Goal: Find specific page/section: Find specific page/section

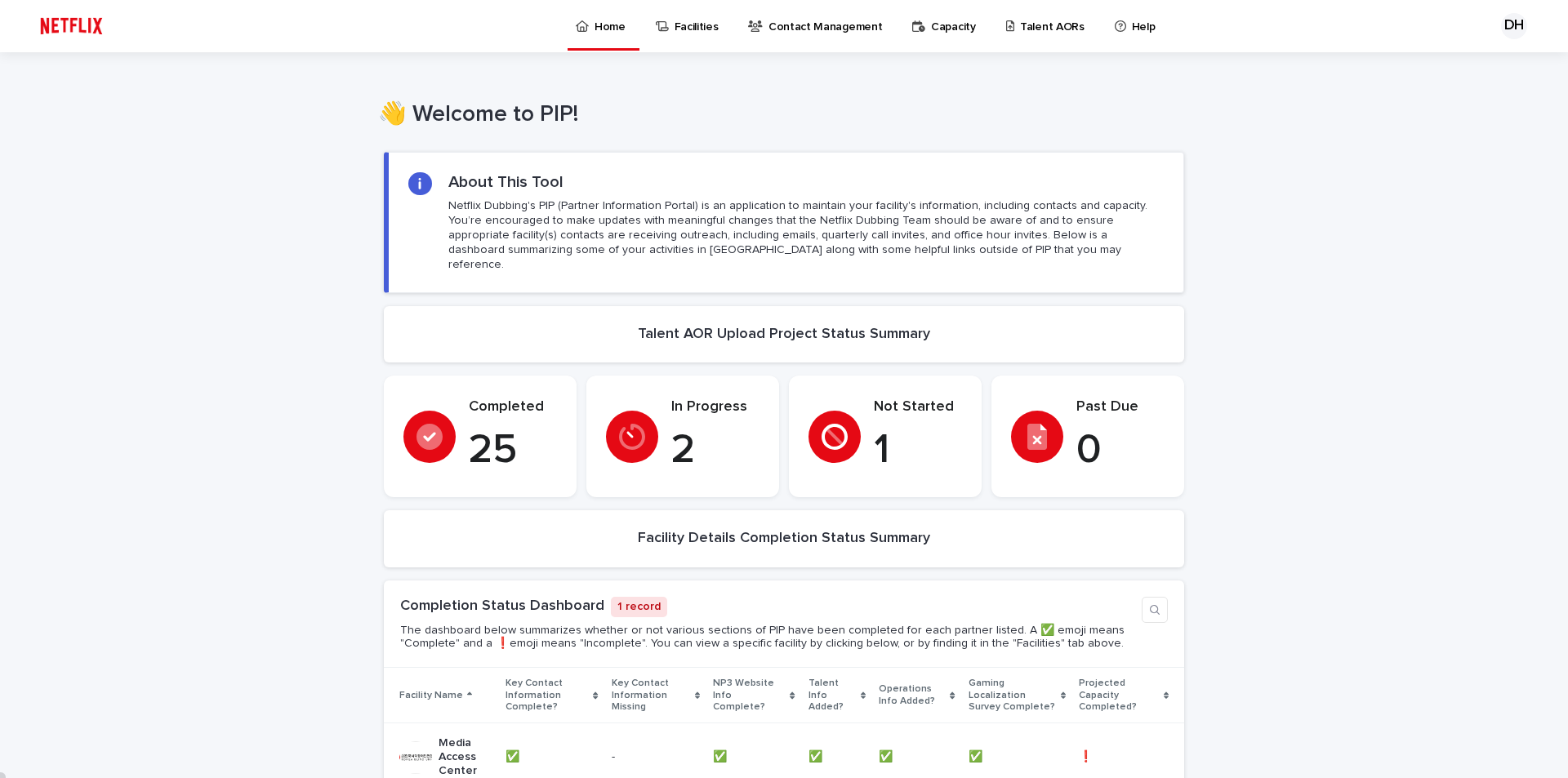
click at [692, 33] on p "Facilities" at bounding box center [697, 16] width 44 height 34
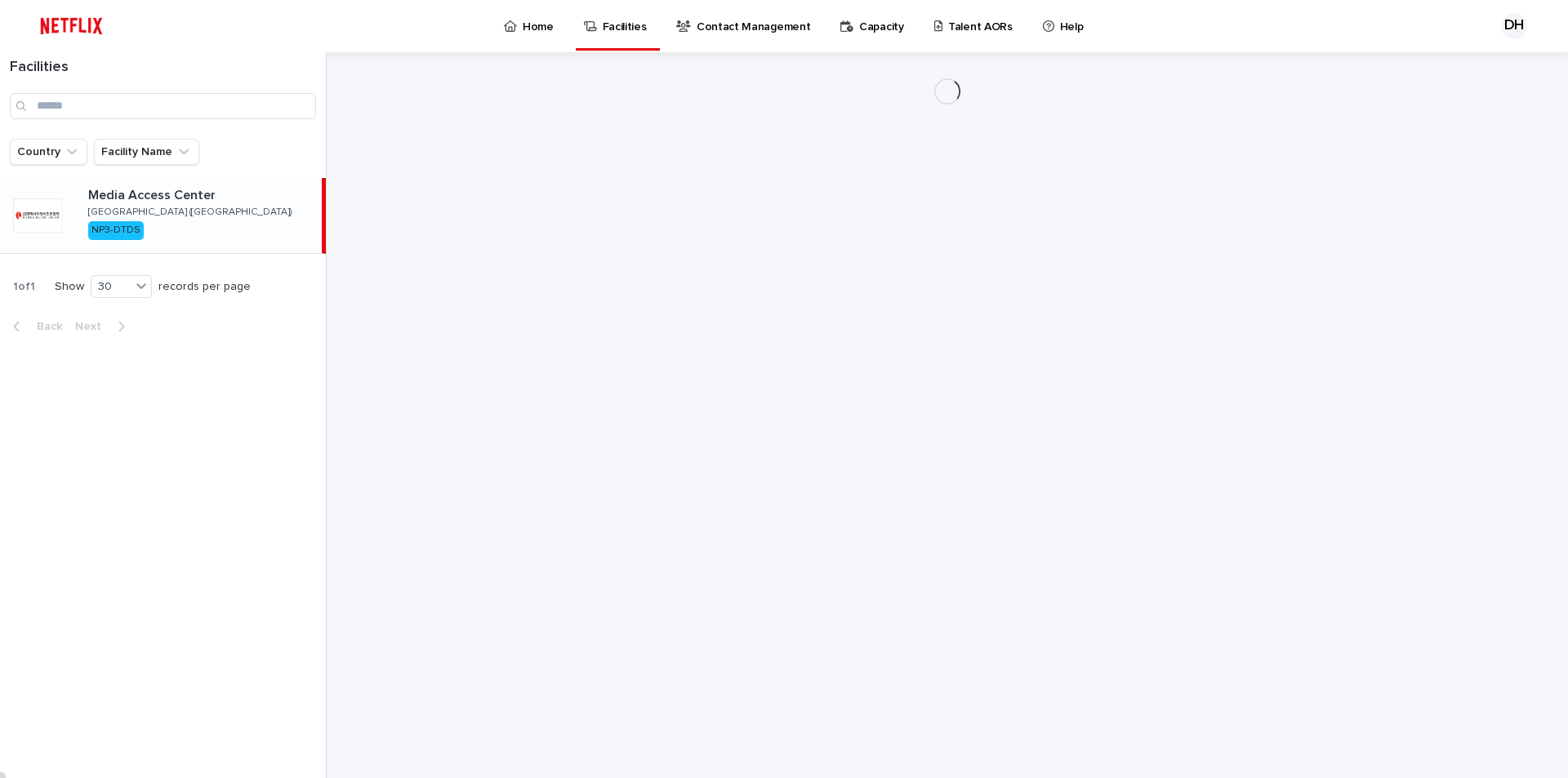
click at [870, 25] on p "Capacity" at bounding box center [881, 16] width 45 height 34
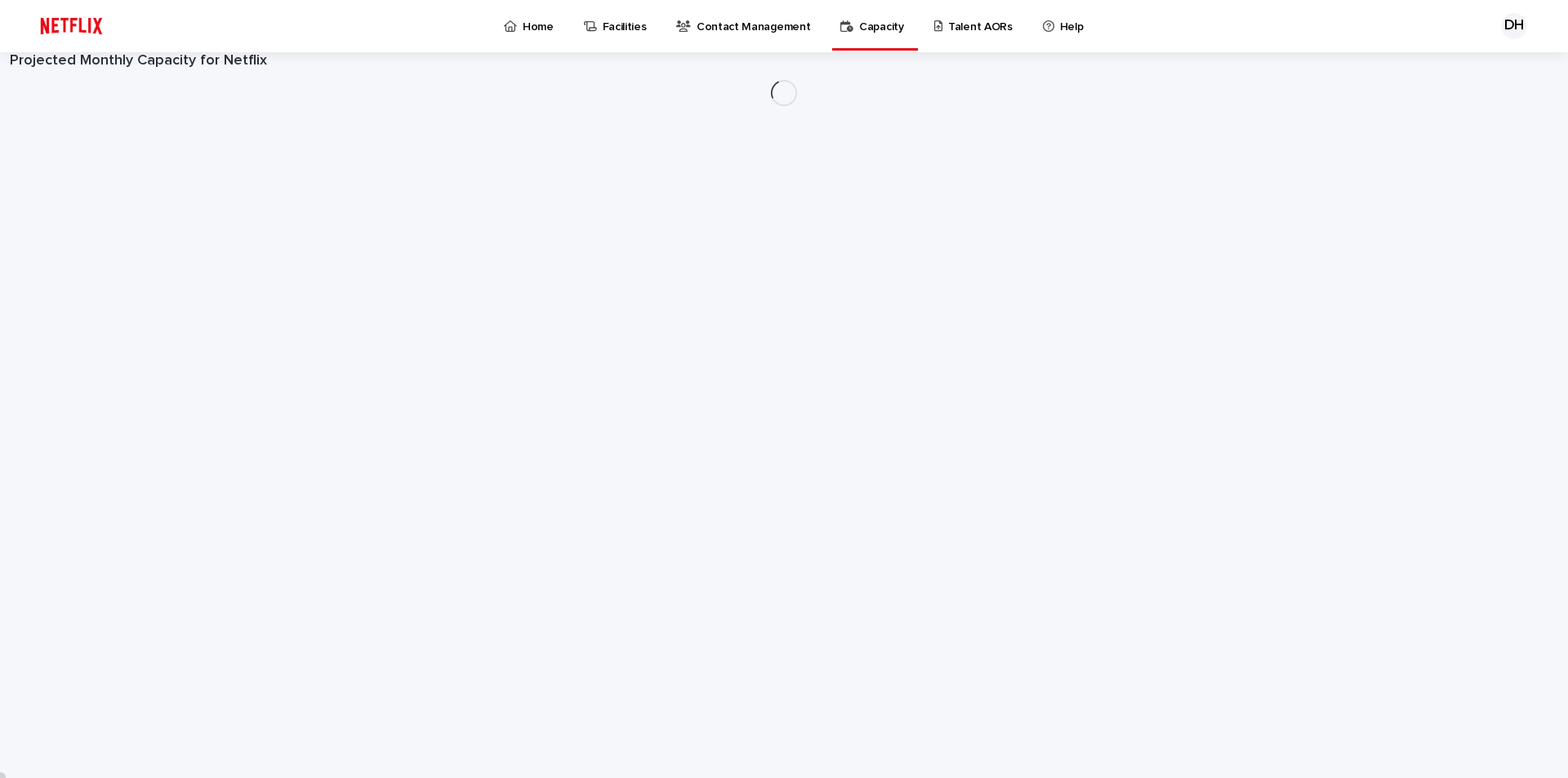
click at [964, 32] on p "Talent AORs" at bounding box center [980, 16] width 64 height 34
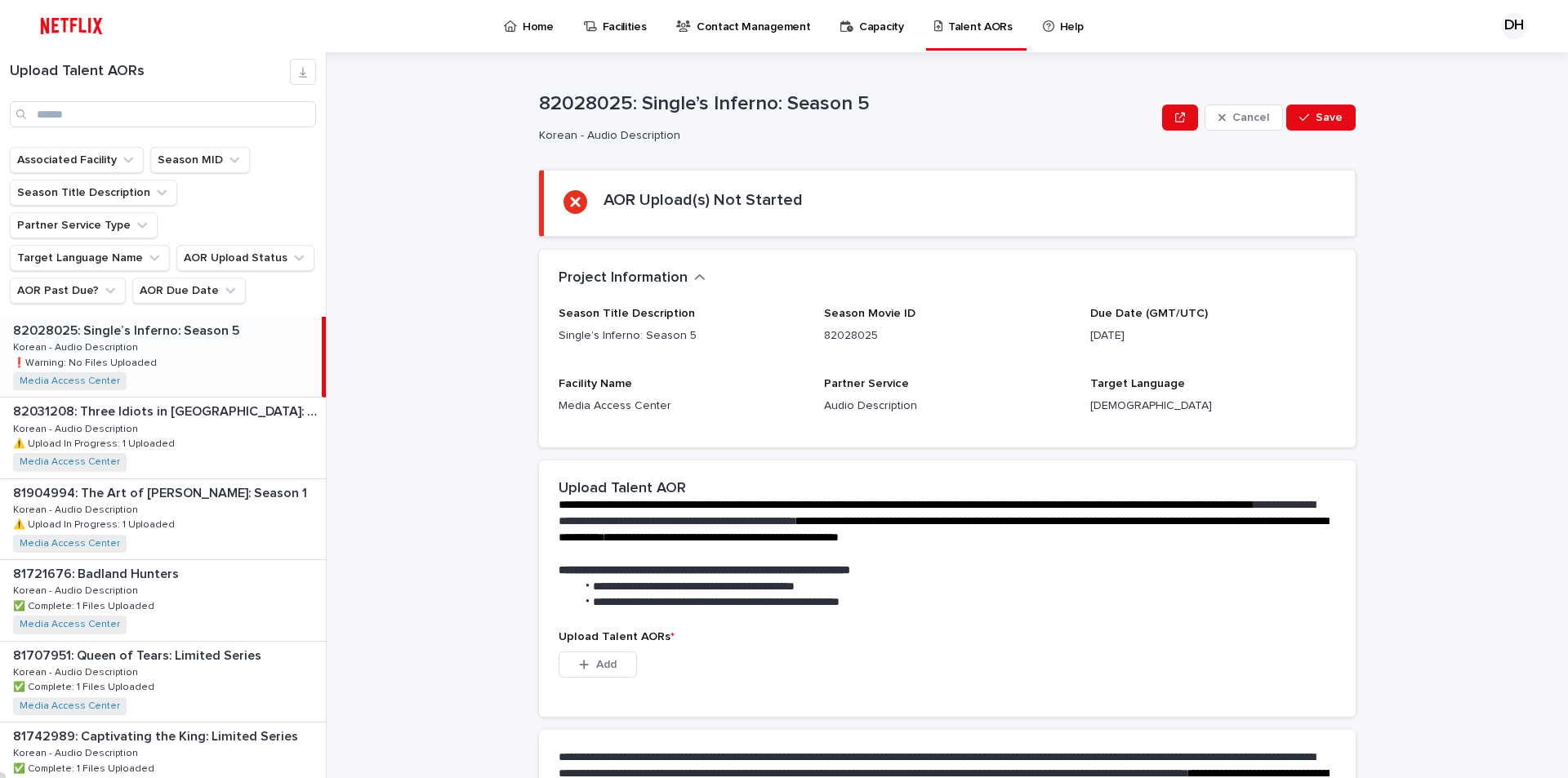
click at [132, 320] on p "82028025: Single’s Inferno: Season 5" at bounding box center [127, 329] width 229 height 18
click at [131, 339] on p "Korean - Audio Description" at bounding box center [77, 346] width 128 height 15
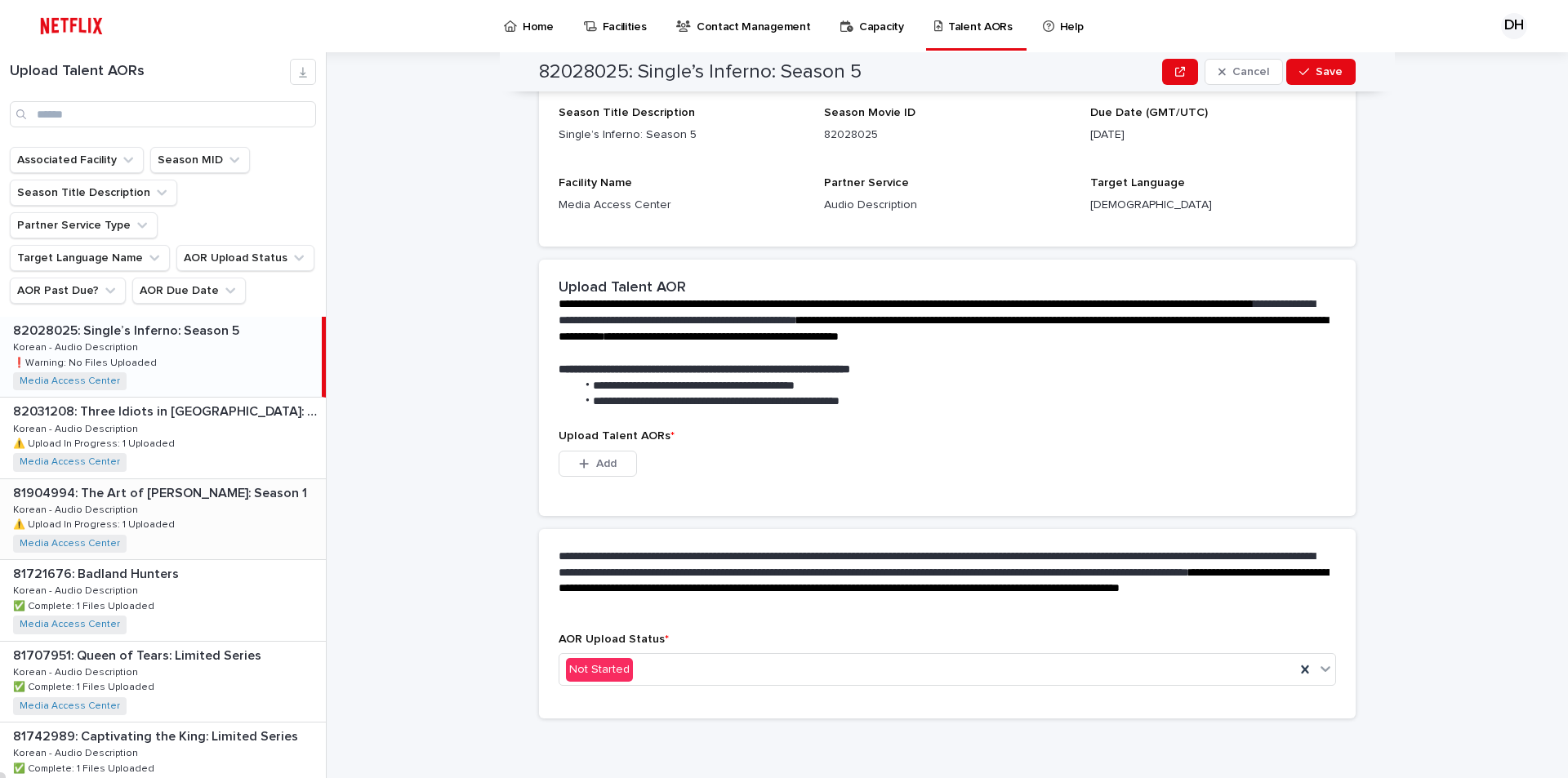
click at [160, 479] on div "81904994: The Art of [PERSON_NAME]: Season 1 81904994: The Art of [PERSON_NAME]…" at bounding box center [162, 519] width 326 height 80
click at [166, 398] on div "82031208: Three Idiots in [GEOGRAPHIC_DATA]: Season 1 82031208: Three Idiots in…" at bounding box center [162, 437] width 326 height 80
click at [165, 400] on p "82031208: Three Idiots in [GEOGRAPHIC_DATA]: Season 1" at bounding box center [165, 410] width 305 height 18
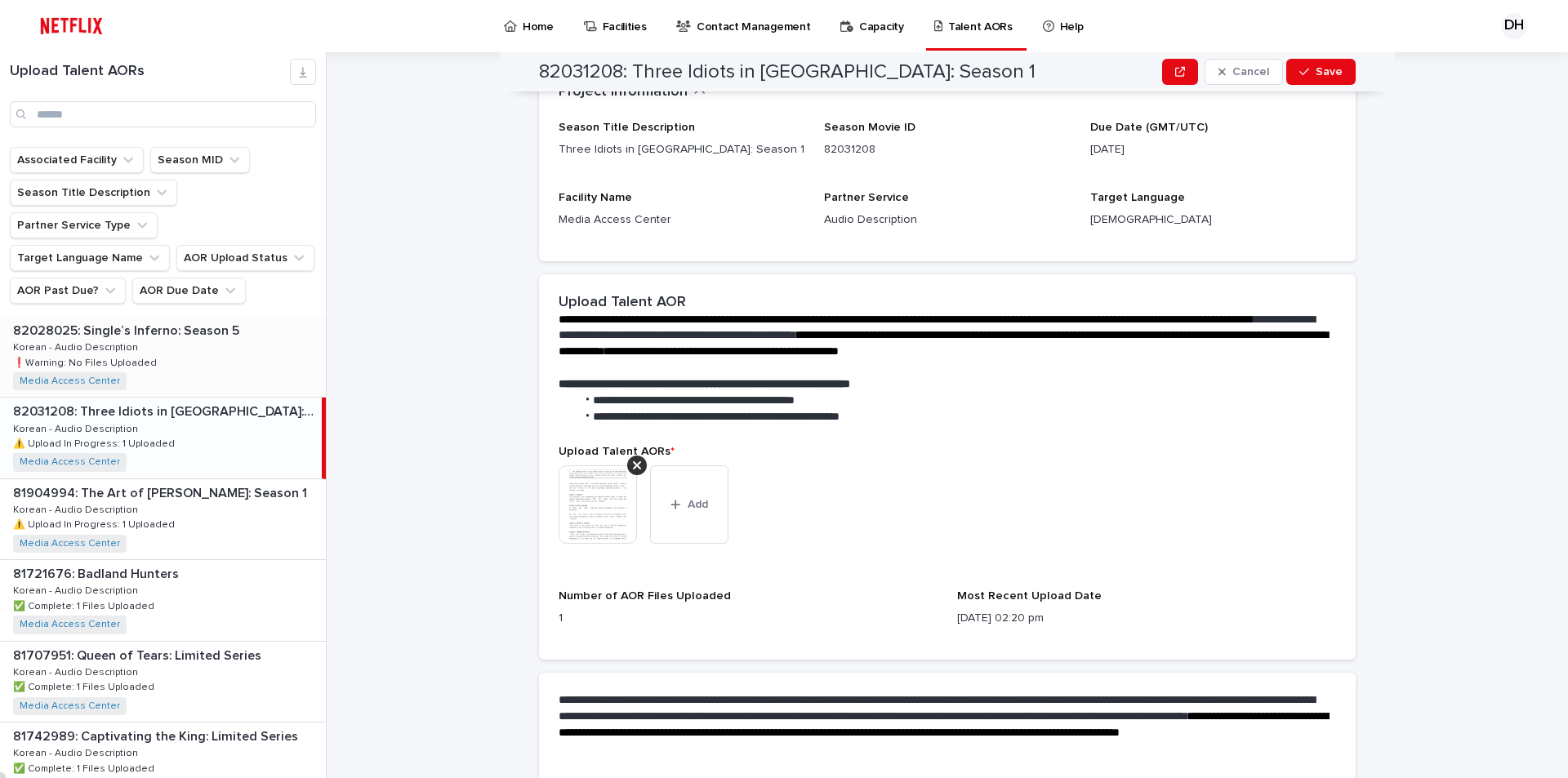
click at [593, 510] on img at bounding box center [598, 505] width 79 height 79
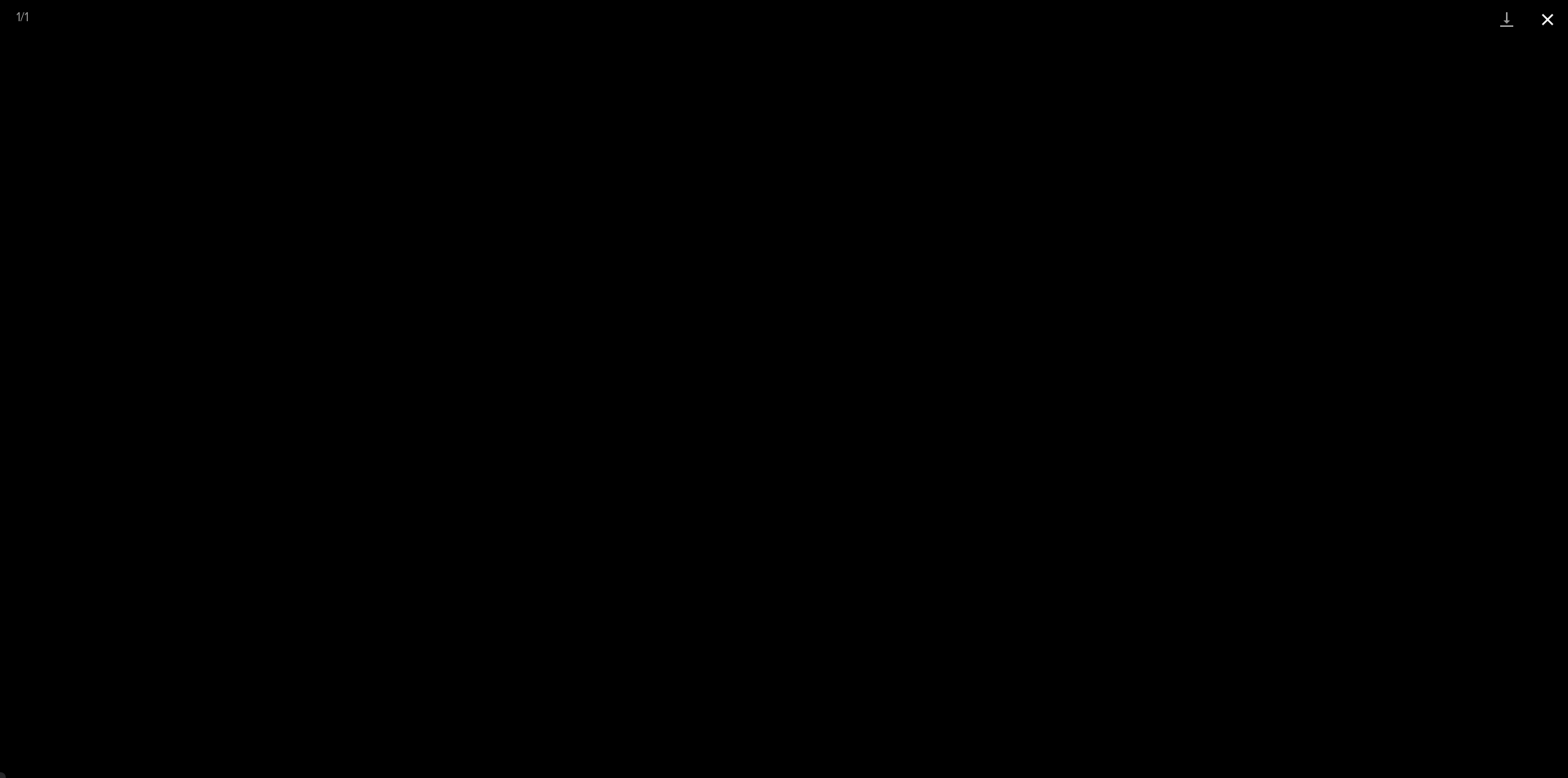
click at [1544, 27] on button "Close gallery" at bounding box center [1548, 19] width 41 height 38
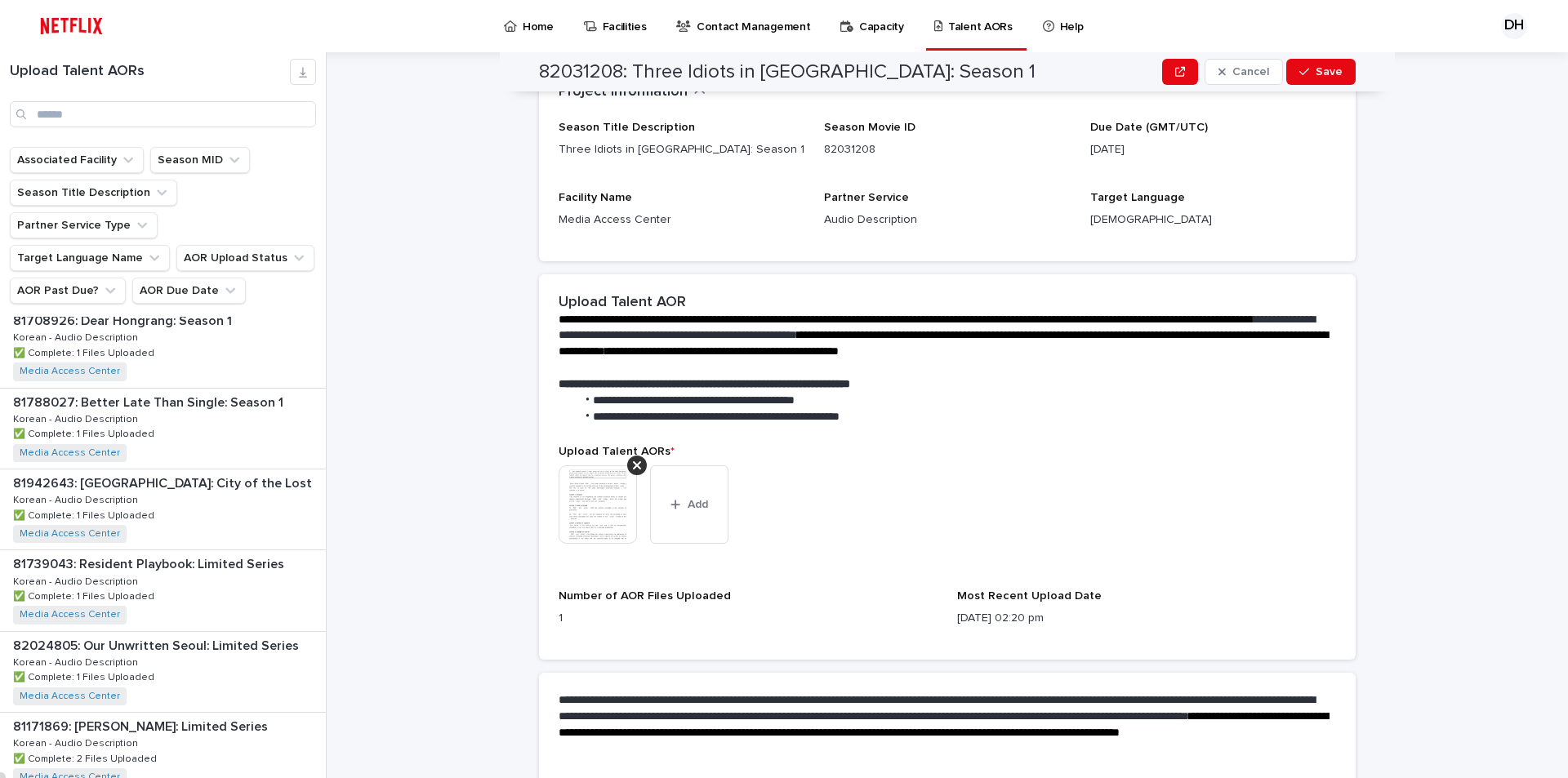
scroll to position [1715, 0]
click at [163, 553] on p "82024805: Our Unwritten Seoul: Limited Series" at bounding box center [157, 563] width 289 height 18
click at [168, 553] on p "82024805: Our Unwritten Seoul: Limited Series" at bounding box center [157, 563] width 289 height 18
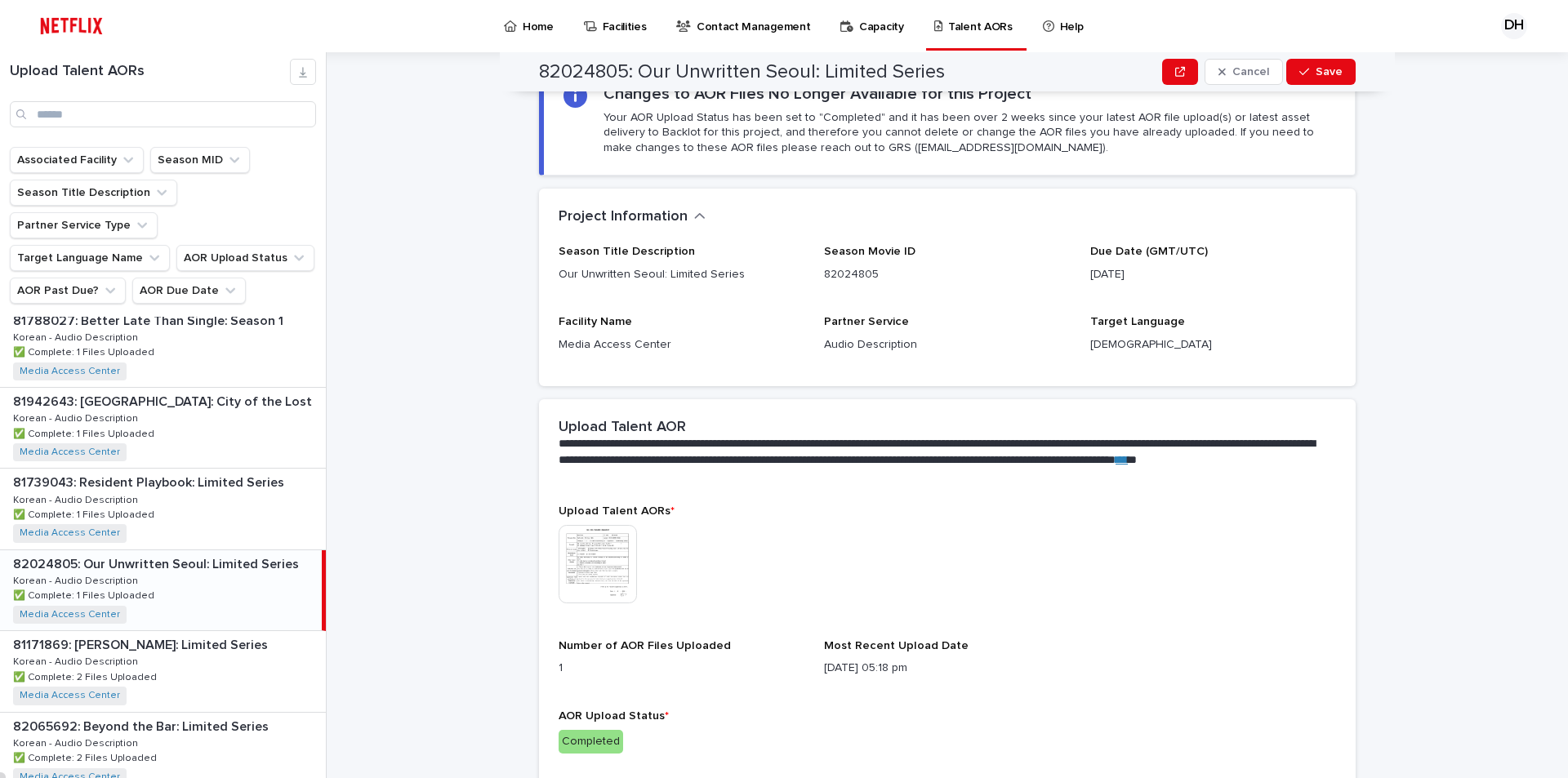
click at [584, 569] on img at bounding box center [598, 564] width 79 height 79
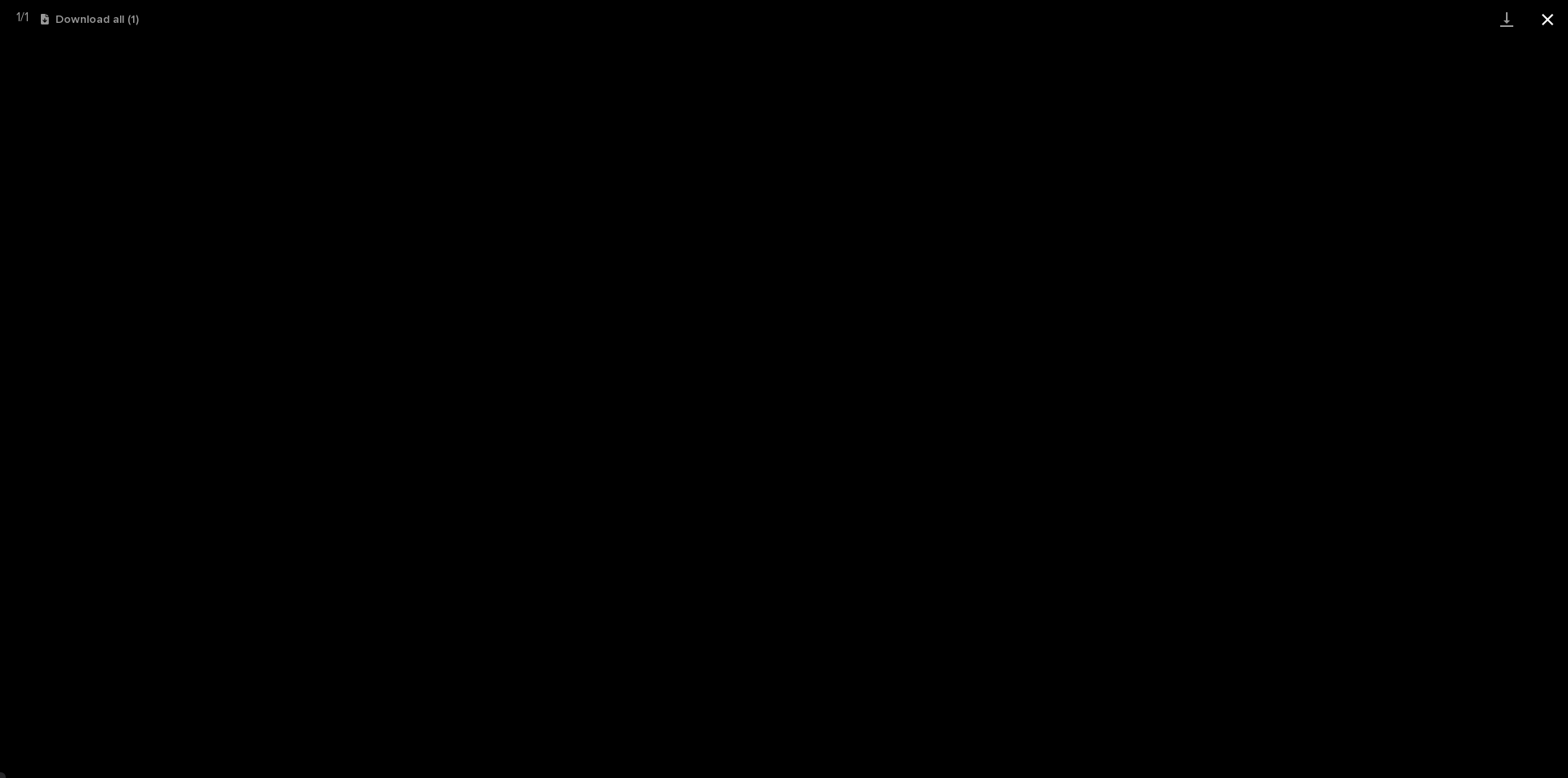
click at [1552, 18] on button "Close gallery" at bounding box center [1548, 19] width 41 height 38
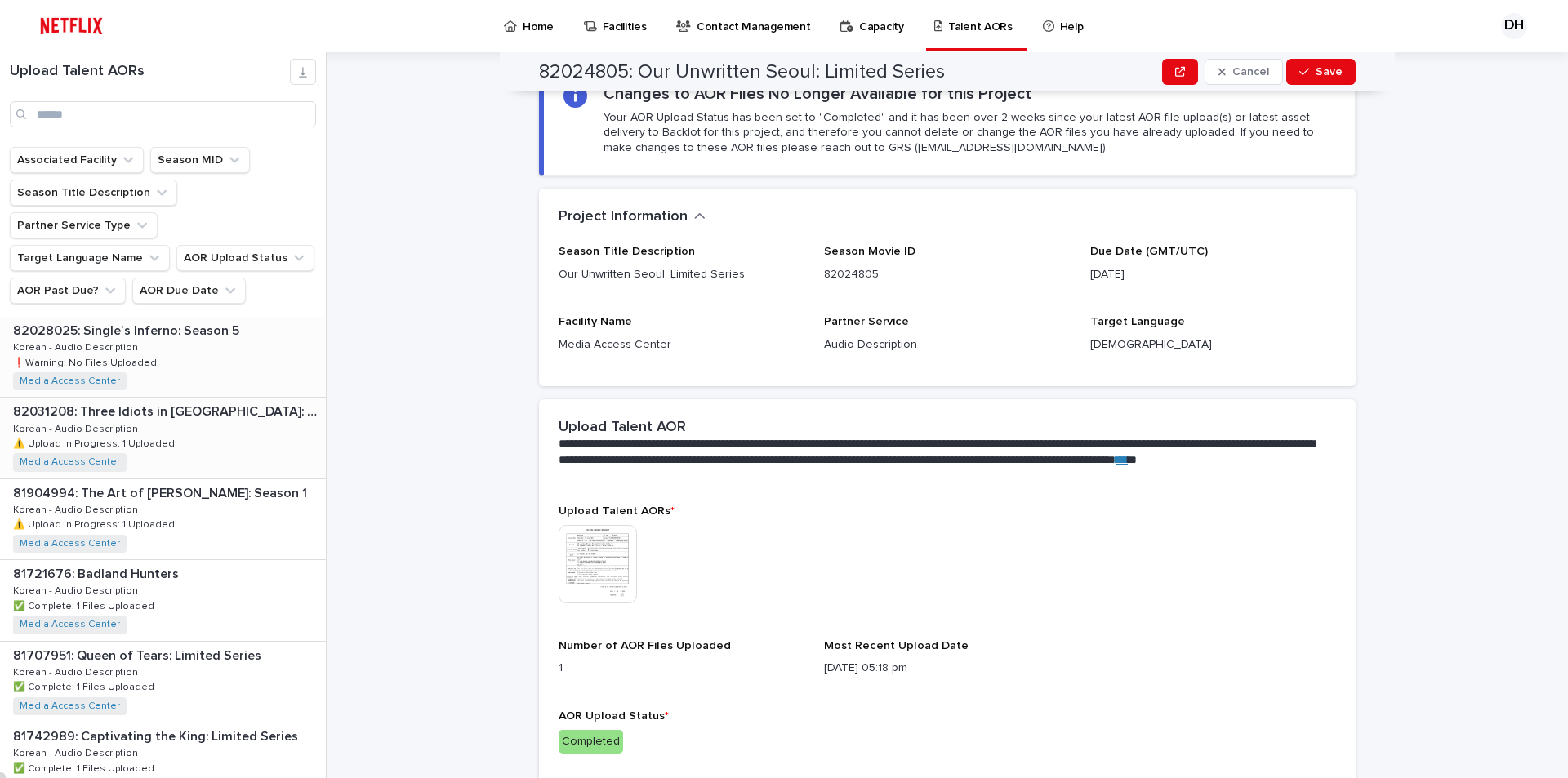
click at [610, 557] on img at bounding box center [598, 564] width 79 height 79
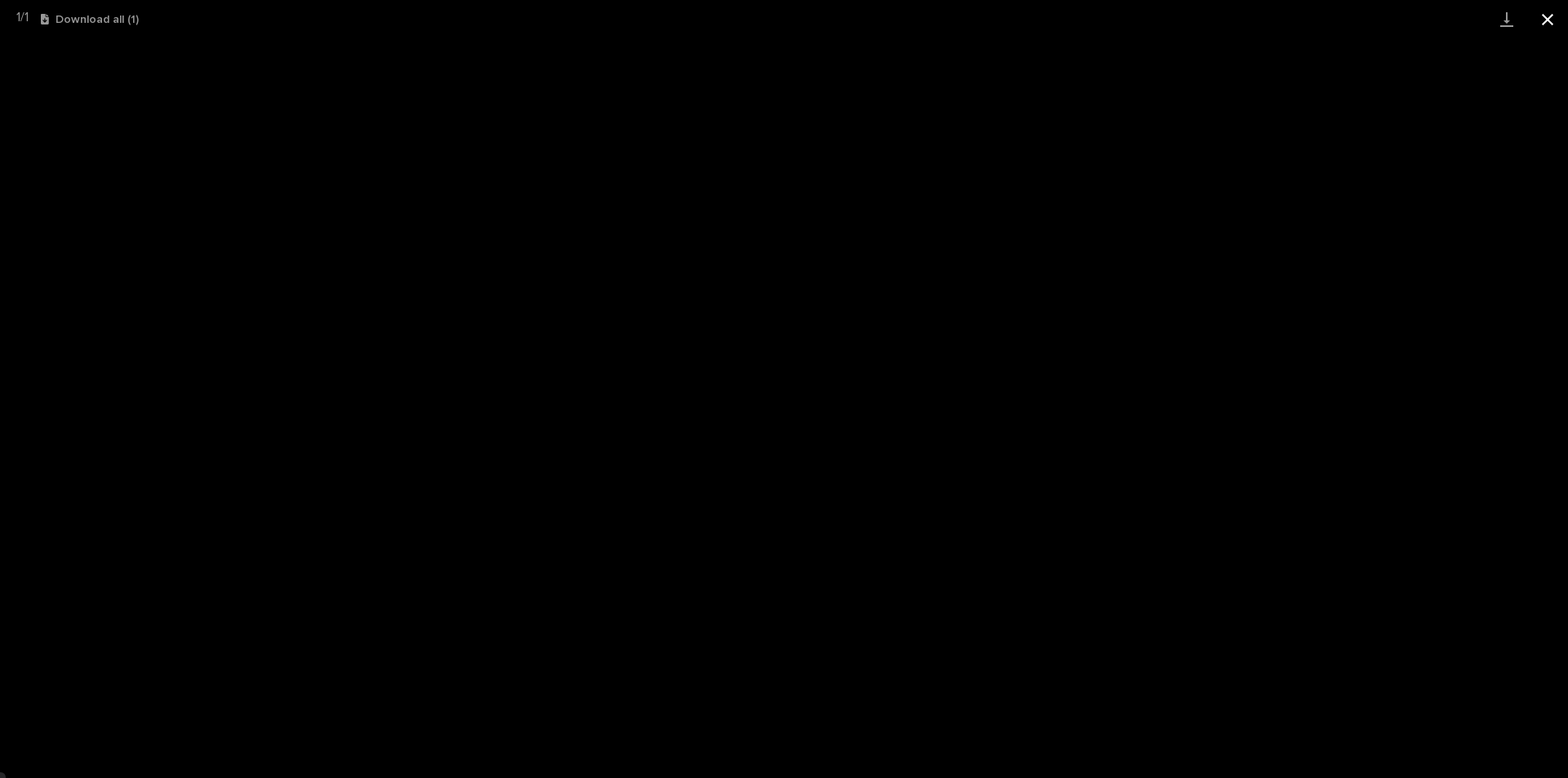
click at [1539, 26] on button "Close gallery" at bounding box center [1548, 19] width 41 height 38
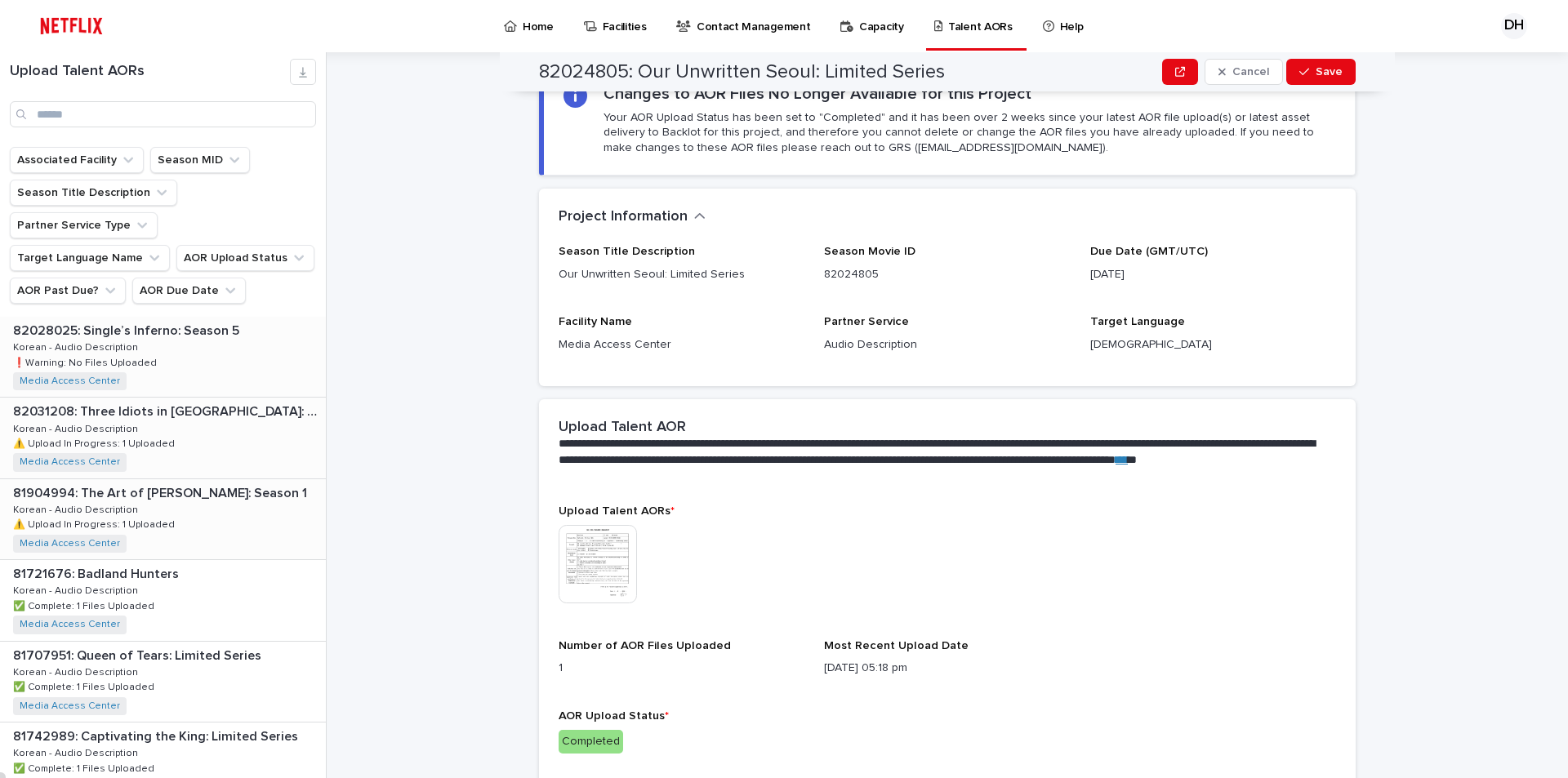
click at [165, 479] on div "81904994: The Art of [PERSON_NAME]: Season 1 81904994: The Art of [PERSON_NAME]…" at bounding box center [162, 519] width 326 height 80
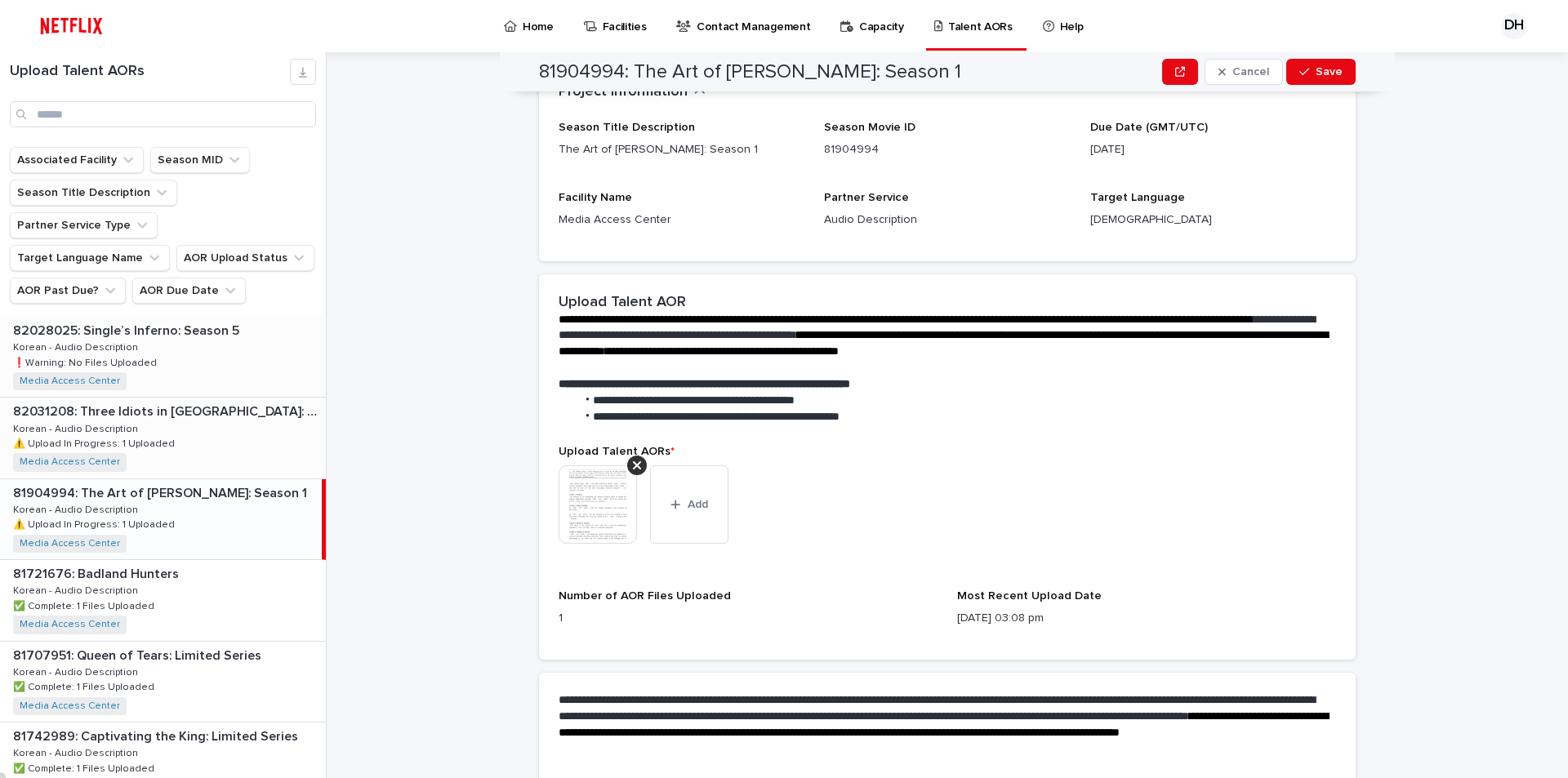
click at [166, 398] on div "82031208: Three Idiots in [GEOGRAPHIC_DATA]: Season 1 82031208: Three Idiots in…" at bounding box center [162, 437] width 326 height 80
click at [203, 398] on div "82031208: Three Idiots in [GEOGRAPHIC_DATA]: Season 1 82031208: Three Idiots in…" at bounding box center [160, 437] width 322 height 80
click at [198, 482] on p "81904994: The Art of [PERSON_NAME]: Season 1" at bounding box center [161, 491] width 297 height 18
click at [204, 400] on p "82031208: Three Idiots in [GEOGRAPHIC_DATA]: Season 1" at bounding box center [168, 410] width 310 height 18
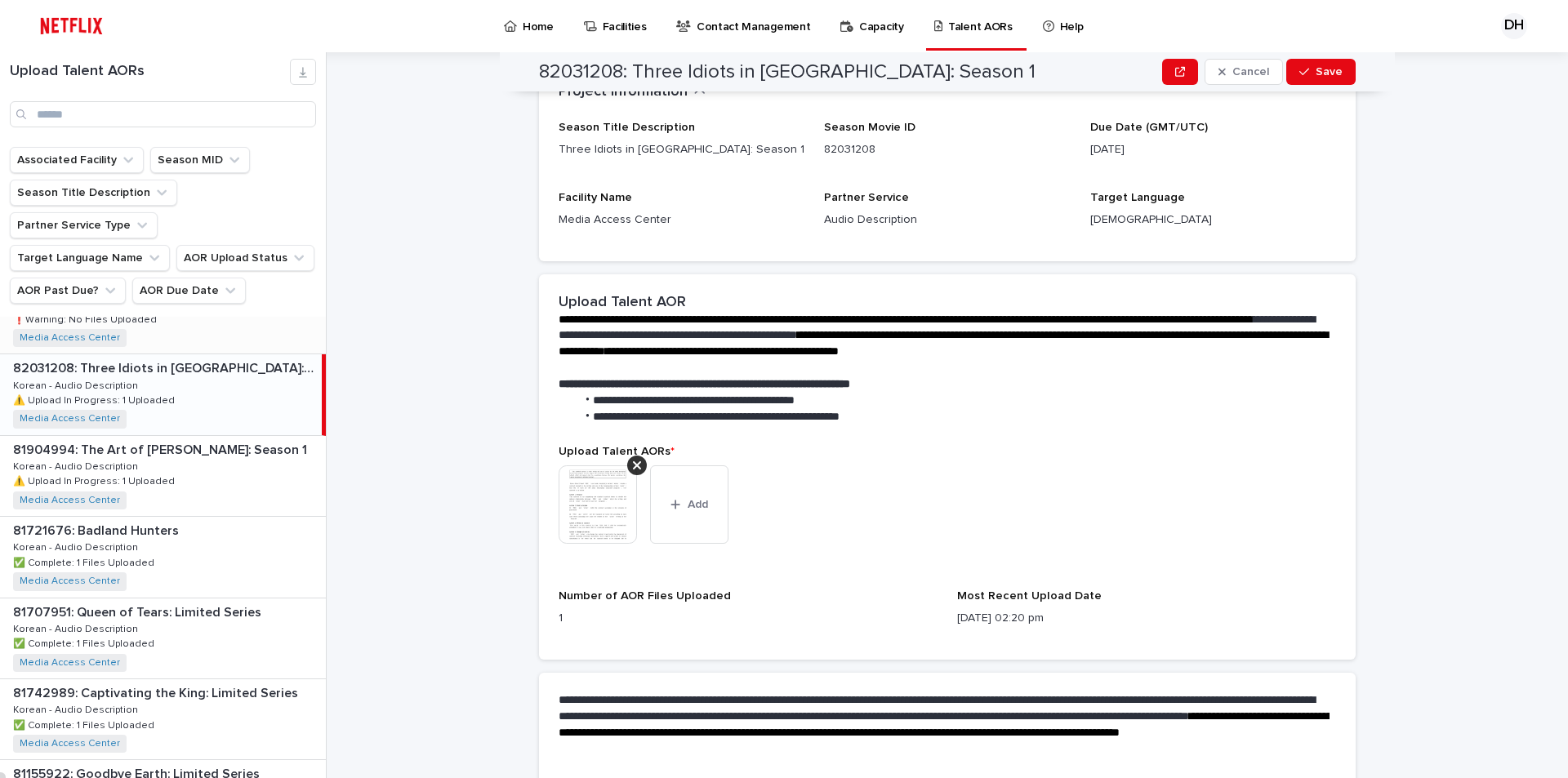
scroll to position [82, 0]
